Goal: Task Accomplishment & Management: Complete application form

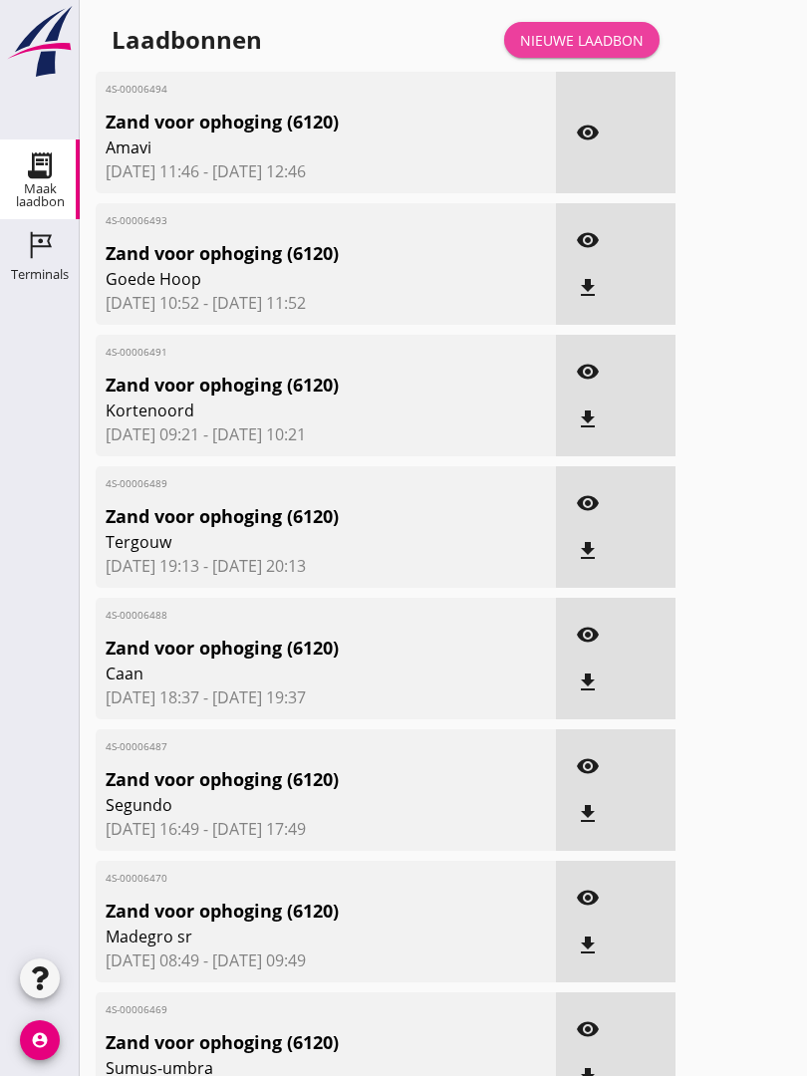
click at [615, 47] on link "Nieuwe laadbon" at bounding box center [581, 40] width 155 height 36
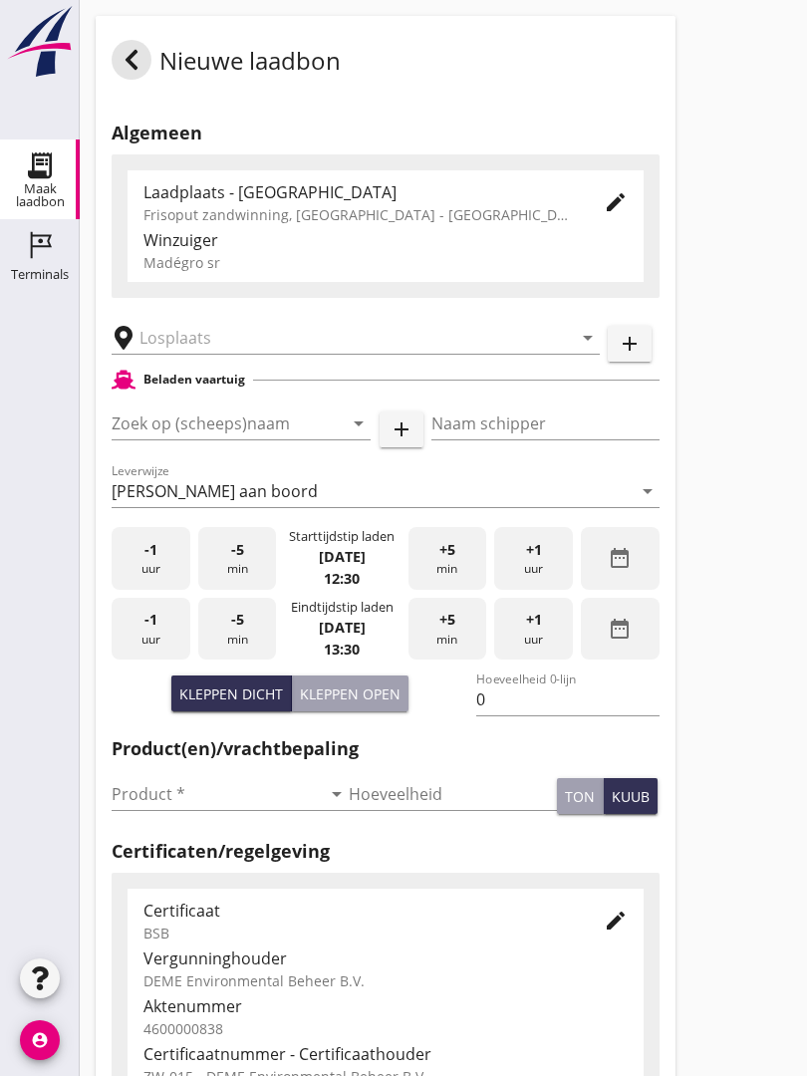
click at [240, 344] on input "text" at bounding box center [341, 338] width 404 height 32
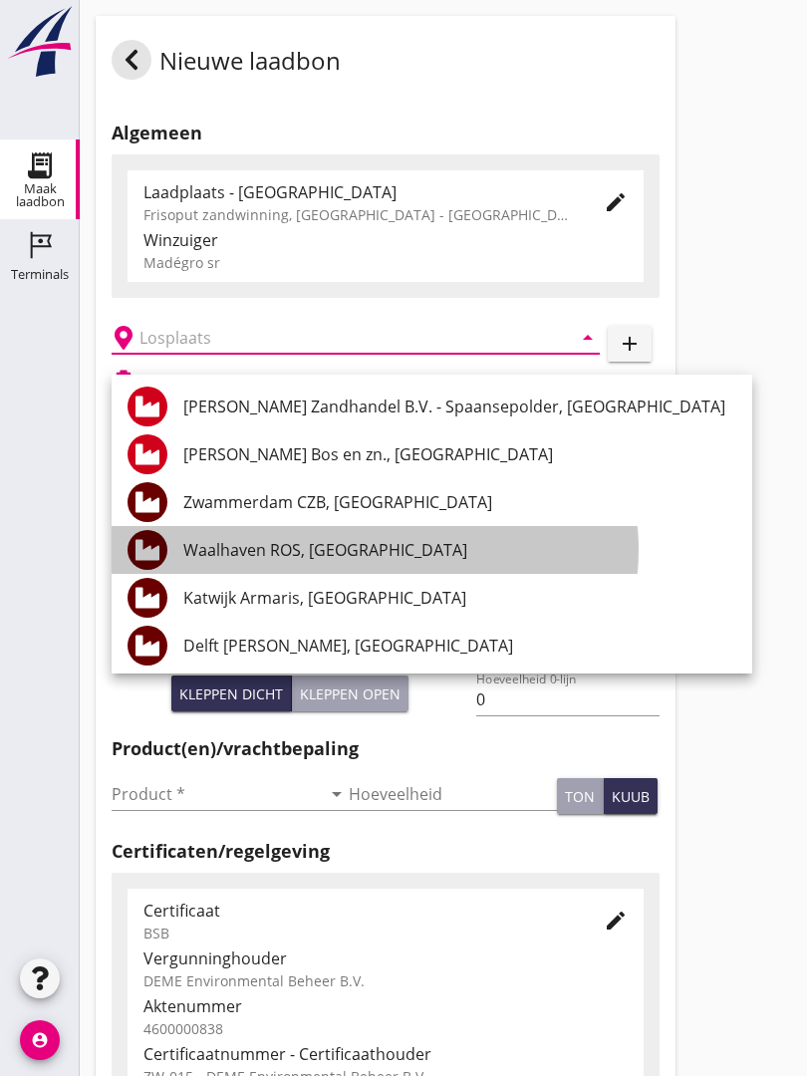
click at [372, 541] on div "Waalhaven ROS, [GEOGRAPHIC_DATA]" at bounding box center [459, 550] width 553 height 24
type input "Waalhaven ROS, [GEOGRAPHIC_DATA]"
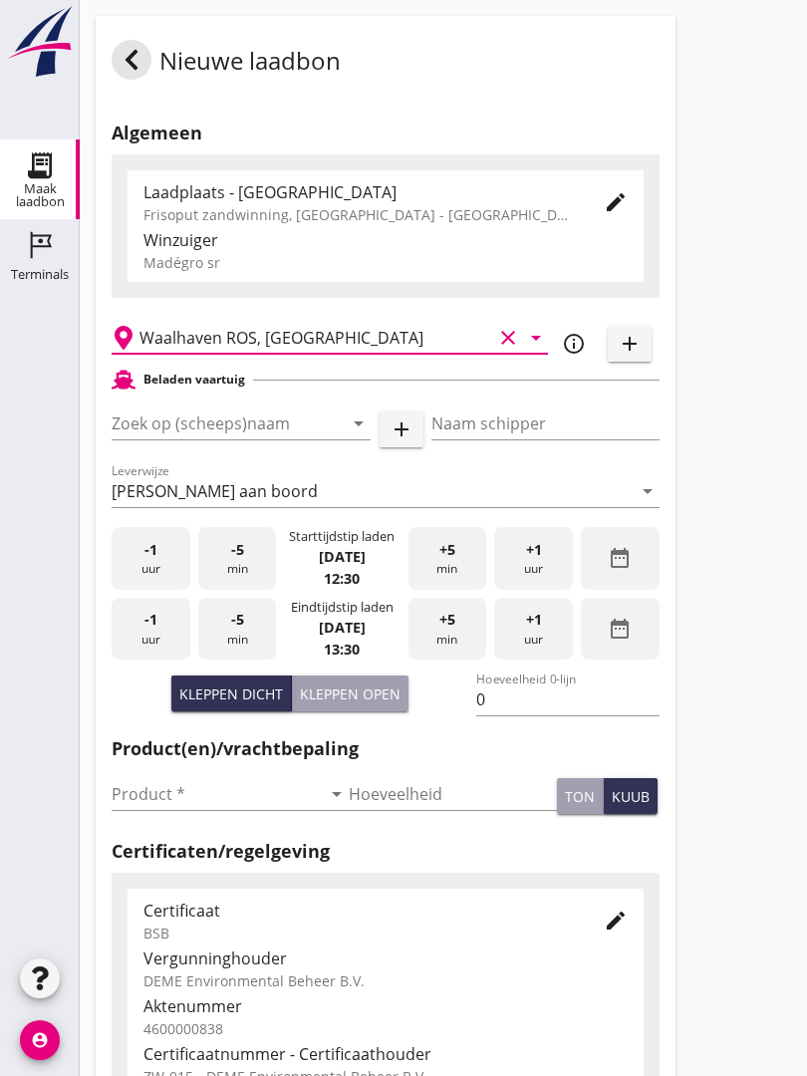
click at [290, 431] on input "Zoek op (scheeps)naam" at bounding box center [213, 423] width 203 height 32
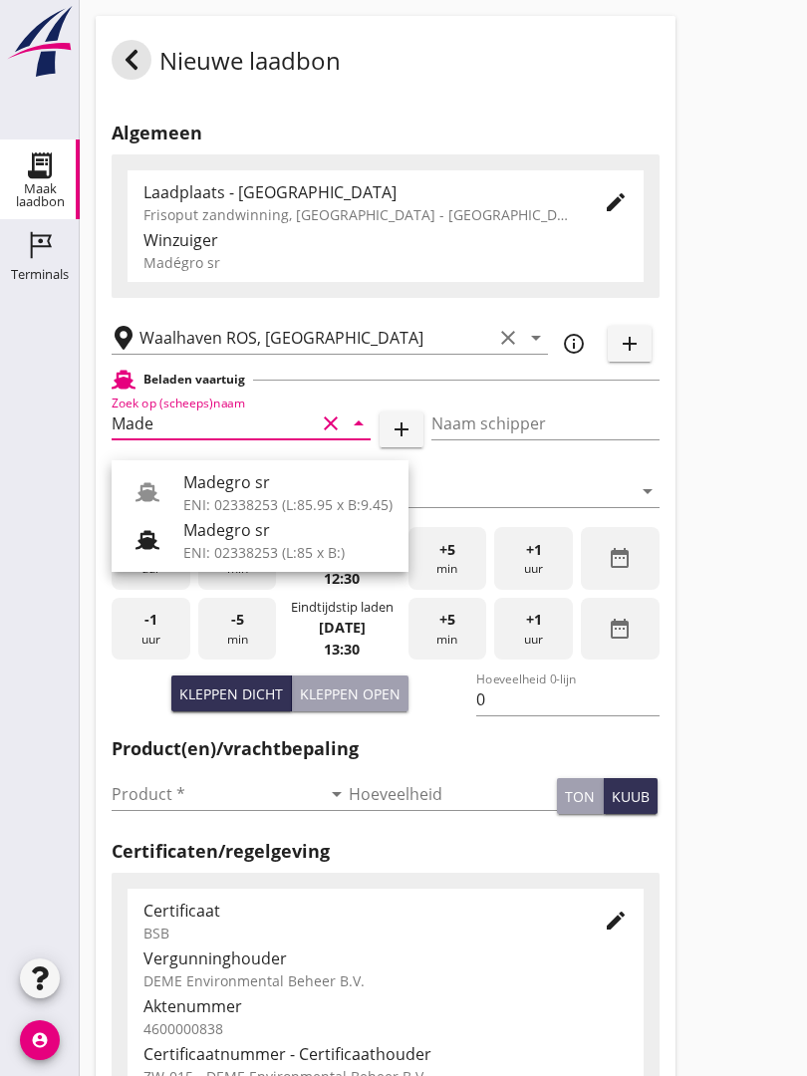
click at [270, 492] on div "Madegro sr" at bounding box center [287, 482] width 209 height 24
type input "Madegro sr"
type input "[PERSON_NAME]"
type input "1138"
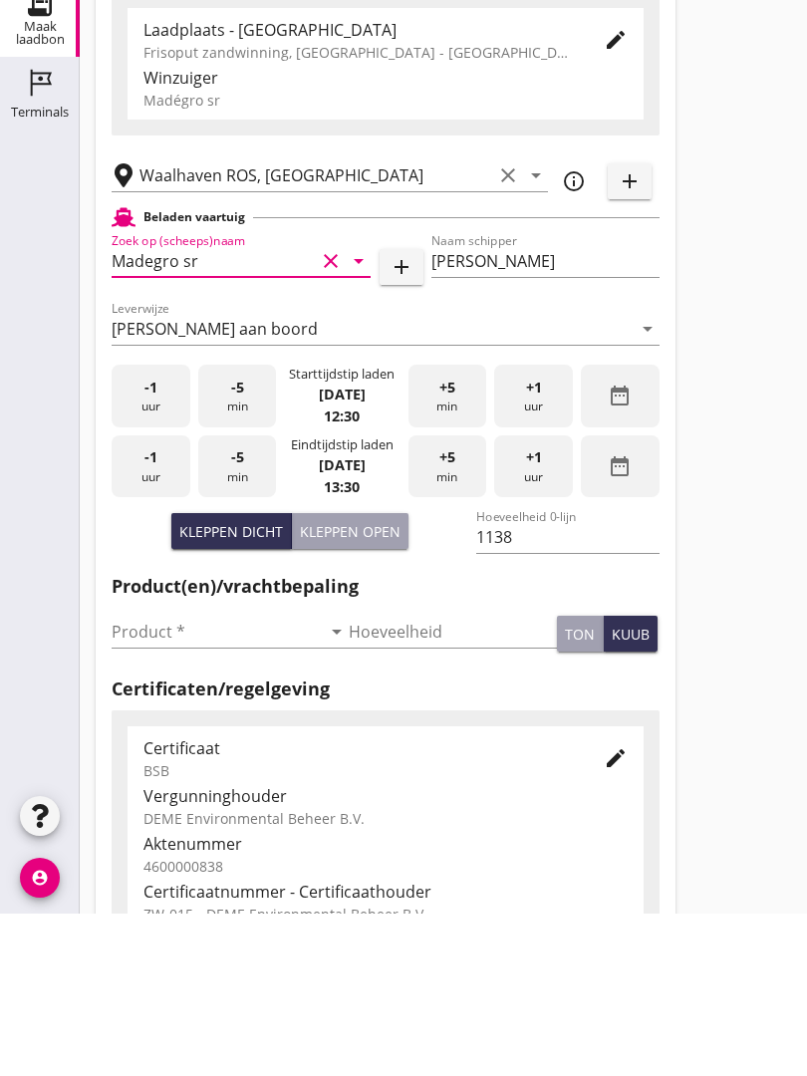
click at [158, 778] on input "Product *" at bounding box center [216, 794] width 209 height 32
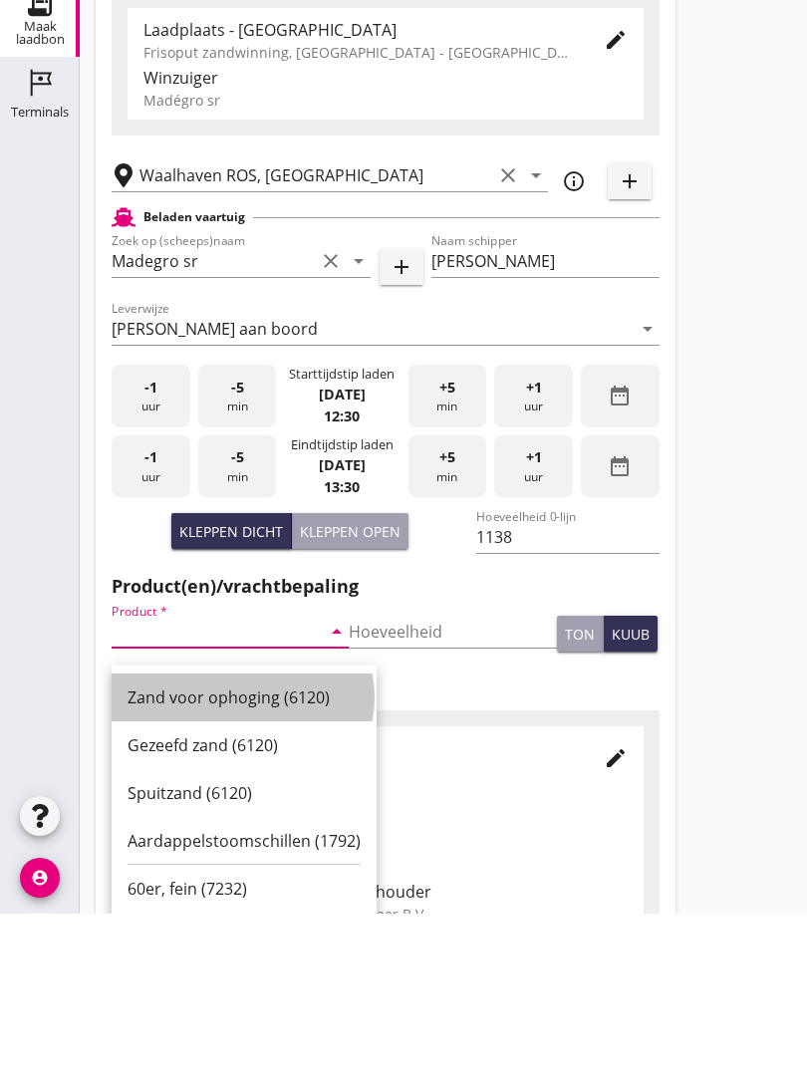
click at [237, 848] on div "Zand voor ophoging (6120)" at bounding box center [243, 860] width 233 height 24
type input "Zand voor ophoging (6120)"
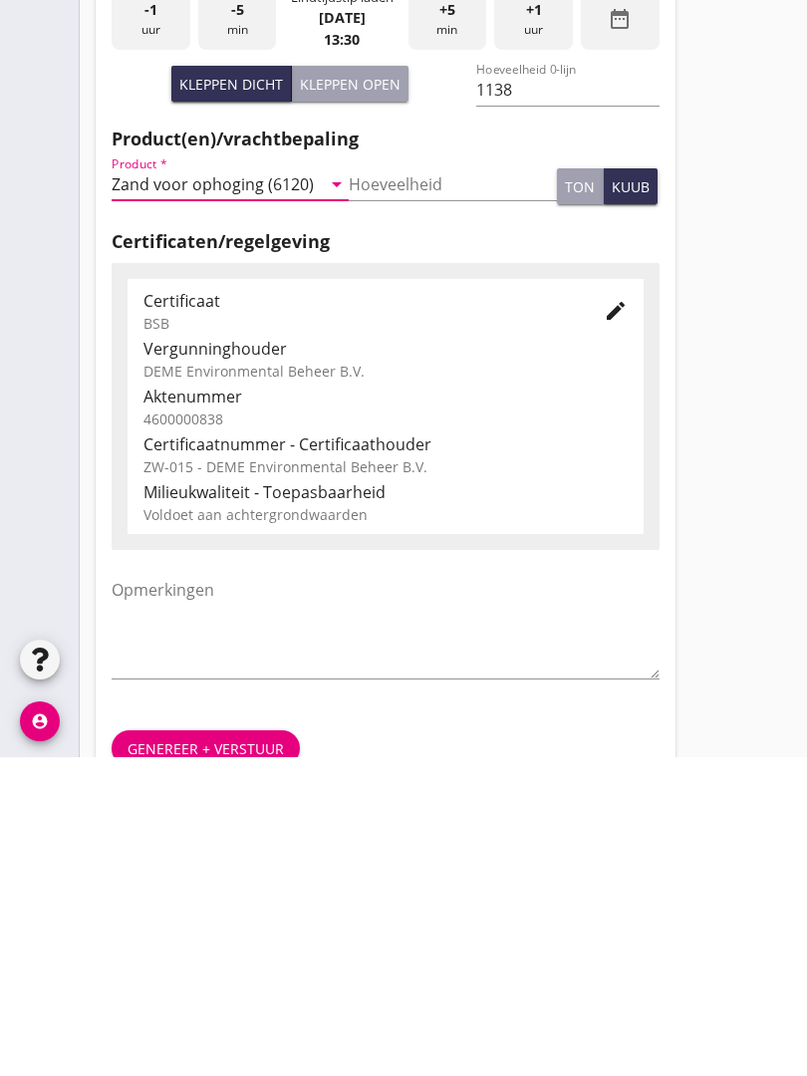
scroll to position [349, 0]
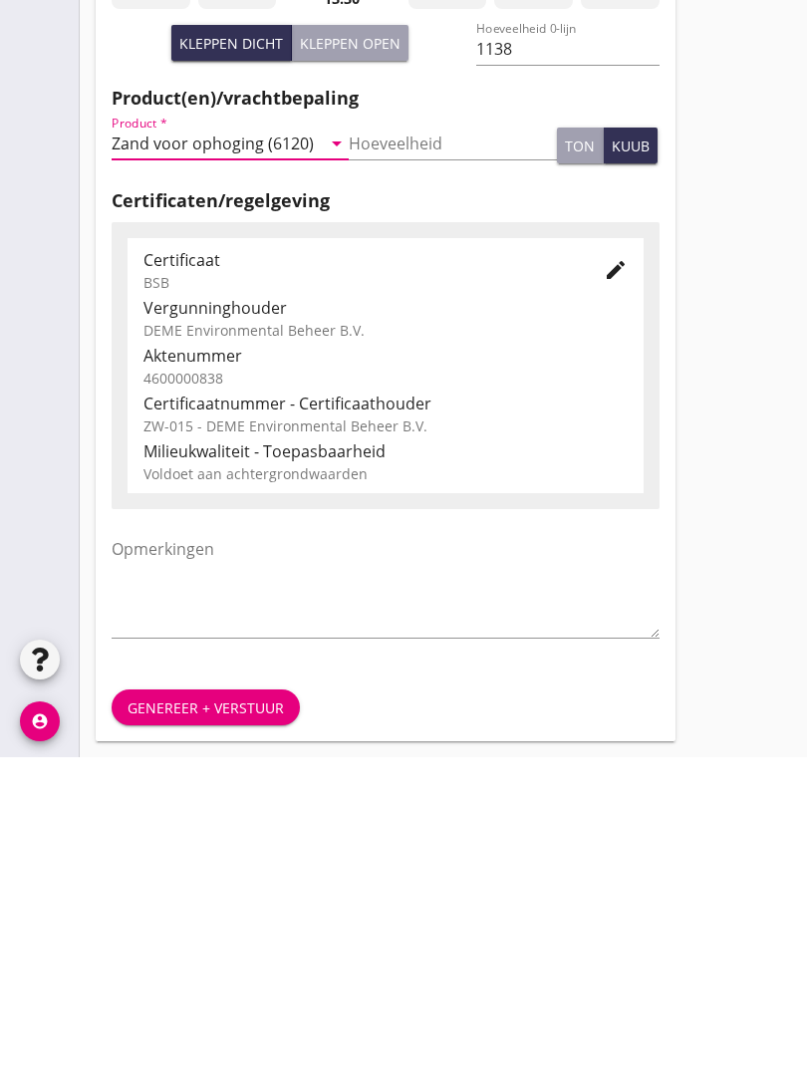
click at [211, 1008] on button "Genereer + verstuur" at bounding box center [206, 1026] width 188 height 36
